Goal: Information Seeking & Learning: Learn about a topic

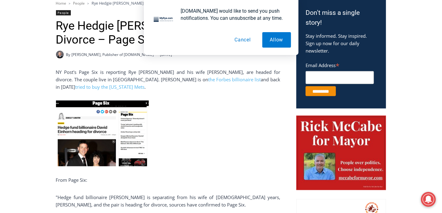
click at [98, 150] on img at bounding box center [102, 133] width 93 height 66
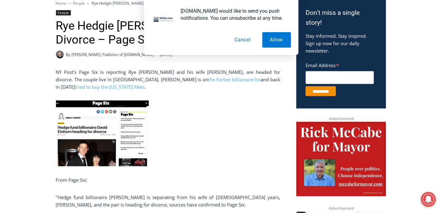
click at [103, 160] on img at bounding box center [102, 133] width 93 height 66
click at [184, 128] on link at bounding box center [168, 133] width 224 height 66
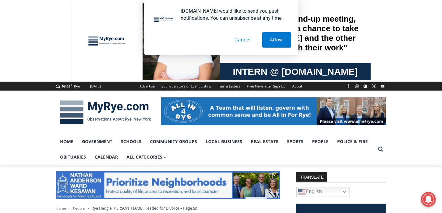
click at [244, 42] on button "Cancel" at bounding box center [243, 39] width 32 height 15
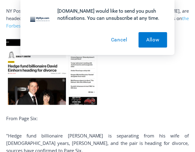
scroll to position [267, 0]
